Goal: Information Seeking & Learning: Learn about a topic

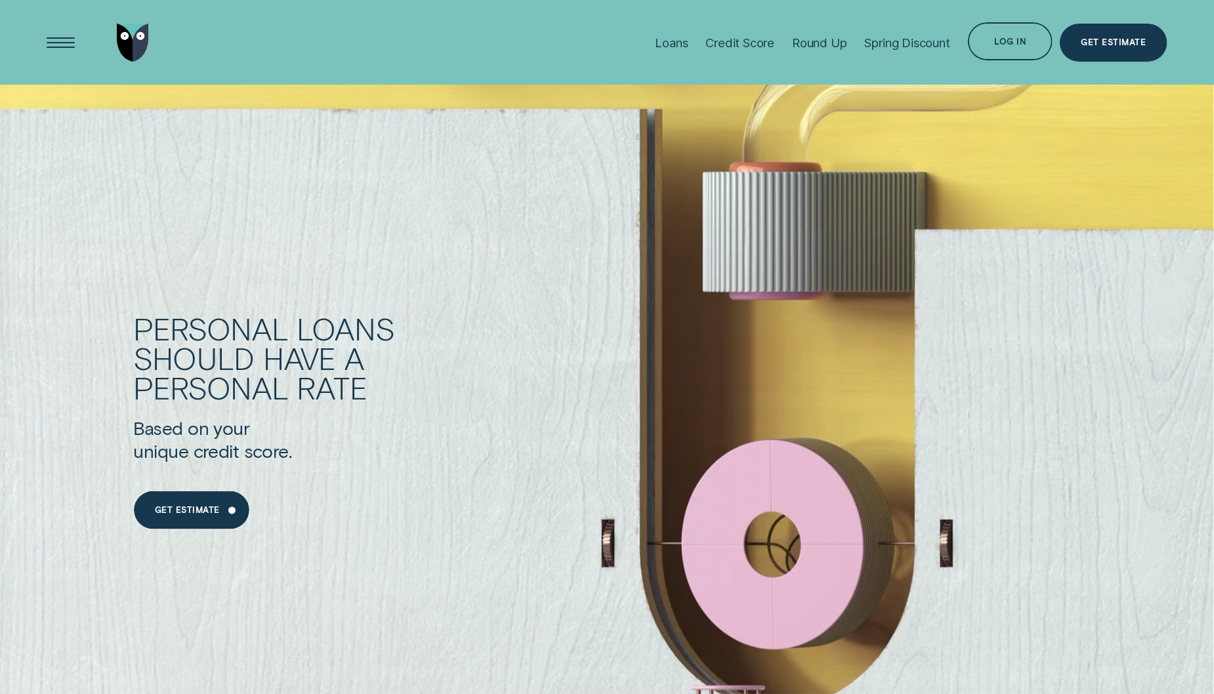
scroll to position [947, 0]
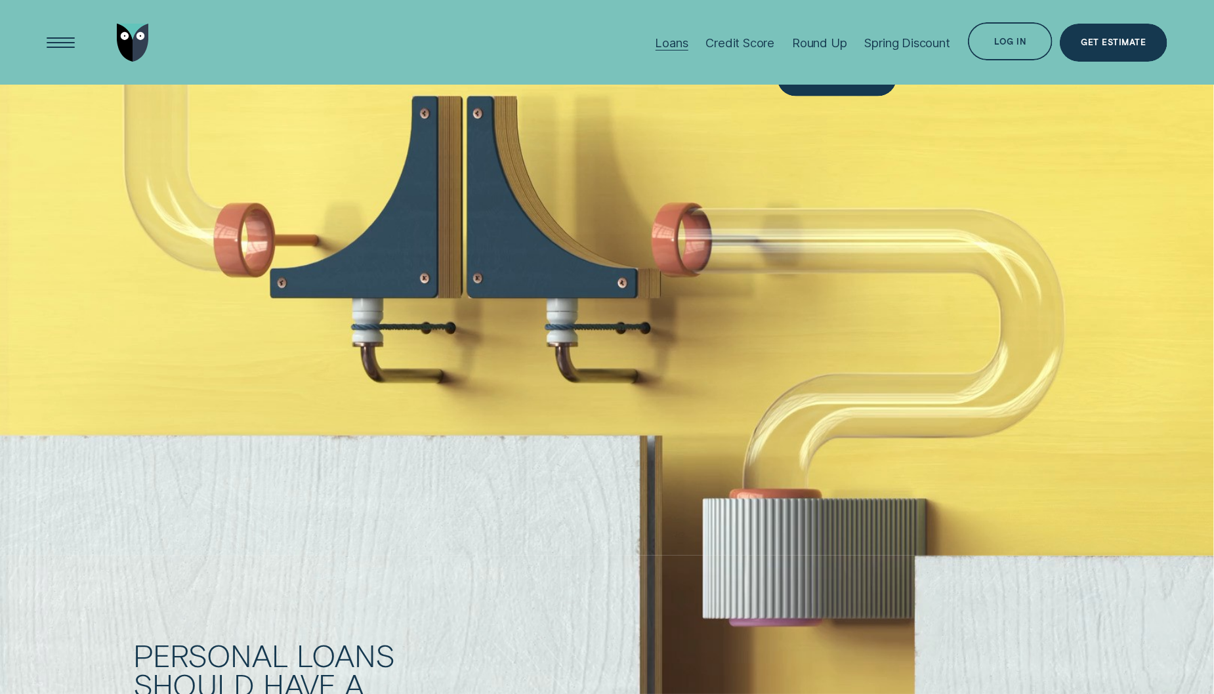
click at [683, 48] on div "Loans" at bounding box center [671, 42] width 33 height 14
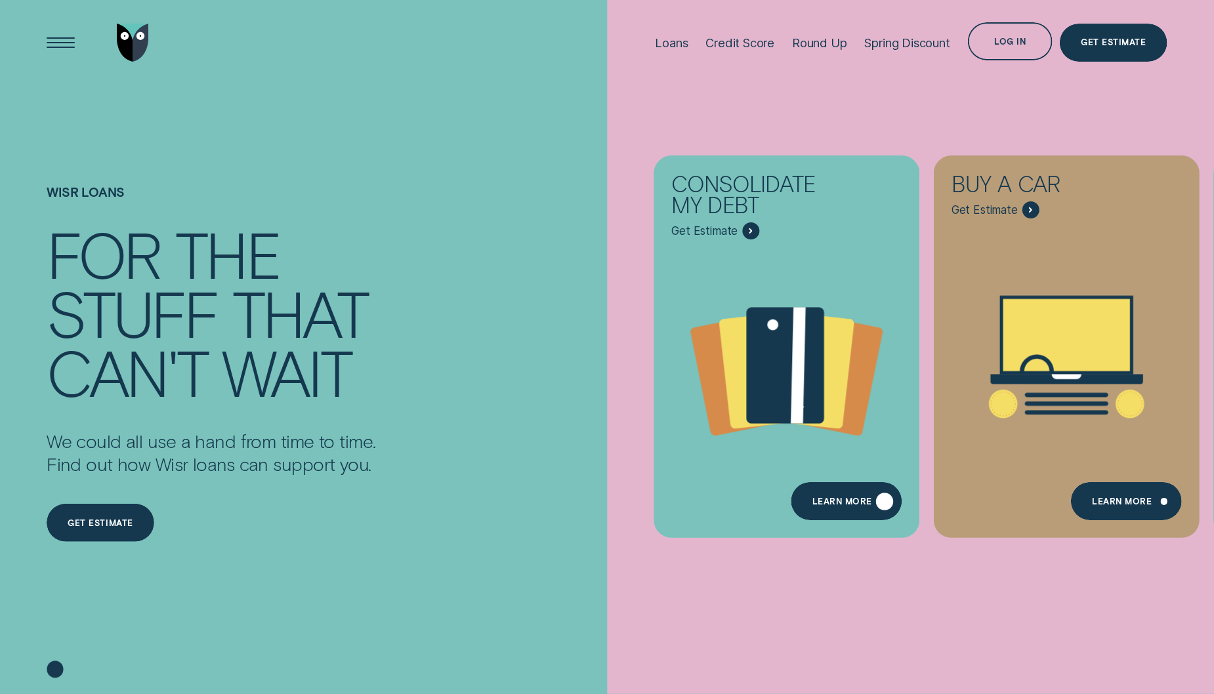
click at [828, 500] on div "Learn more" at bounding box center [842, 503] width 60 height 7
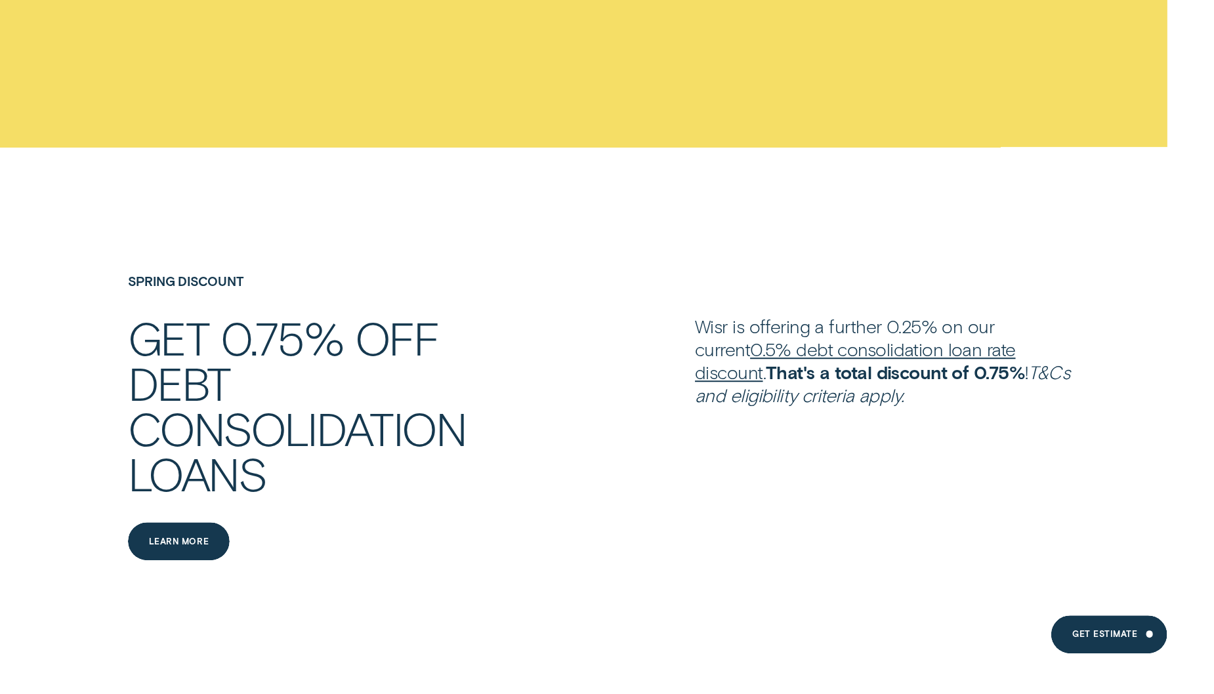
scroll to position [2075, 0]
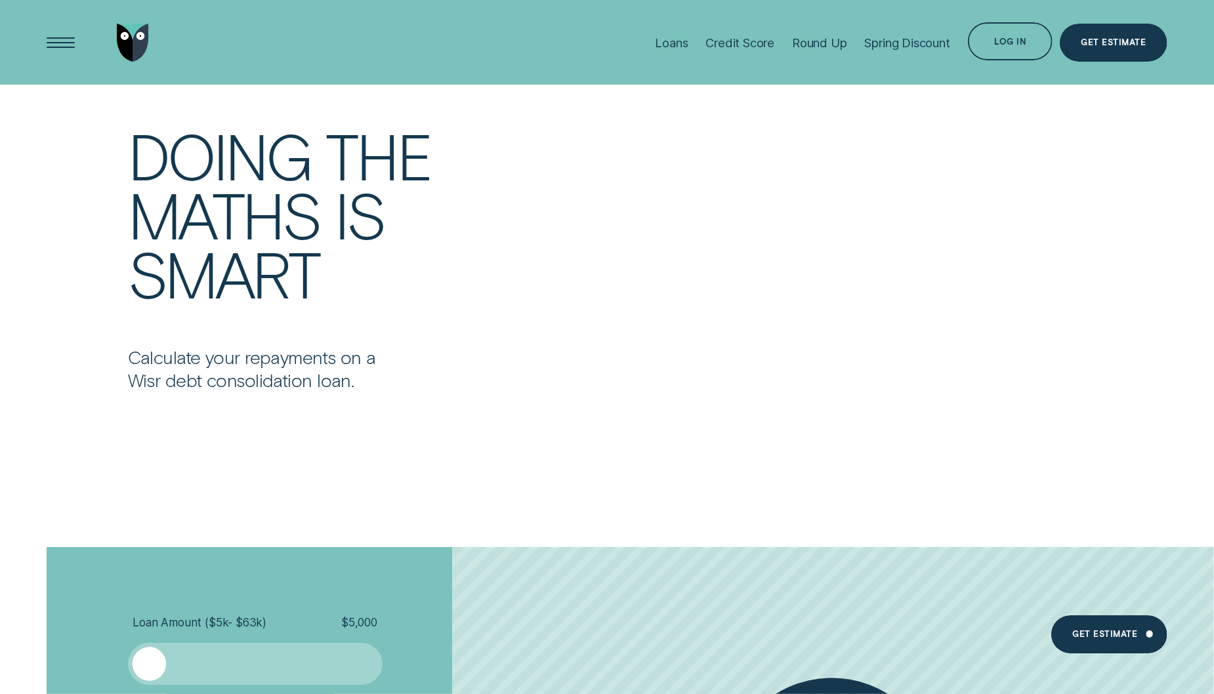
scroll to position [2135, 0]
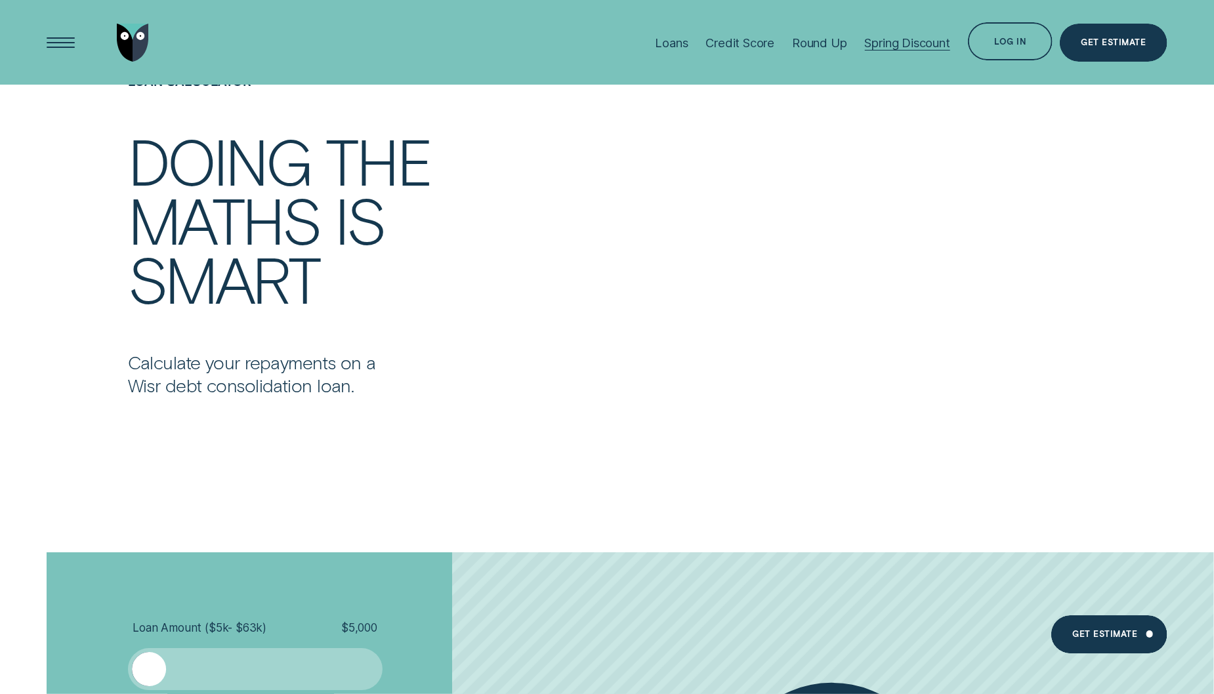
click at [895, 52] on div "Spring Discount" at bounding box center [907, 42] width 85 height 85
